Goal: Navigation & Orientation: Find specific page/section

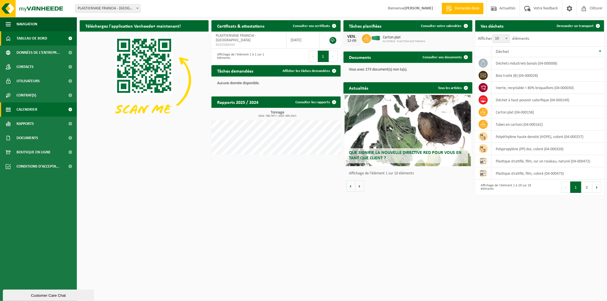
click at [47, 110] on link "Calendrier" at bounding box center [38, 109] width 77 height 14
